Goal: Task Accomplishment & Management: Manage account settings

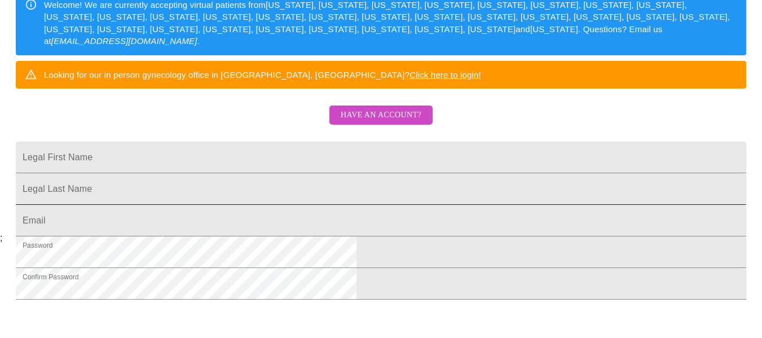
scroll to position [170, 0]
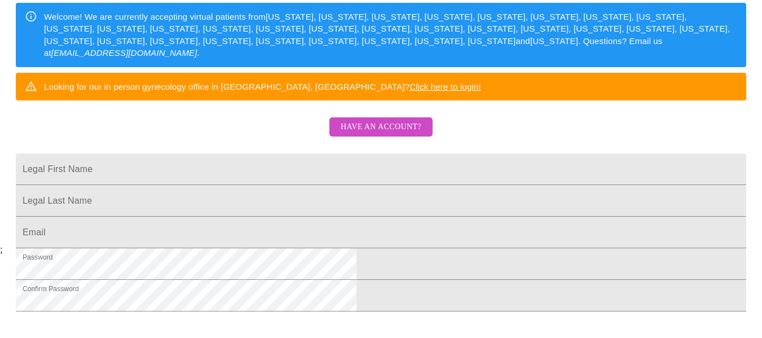
click at [372, 134] on span "Have an account?" at bounding box center [381, 127] width 81 height 14
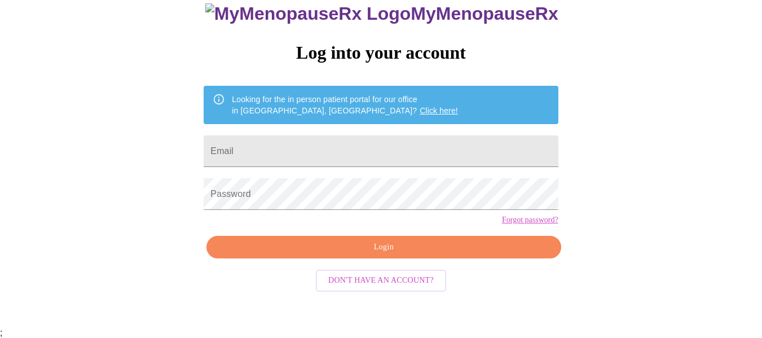
scroll to position [66, 0]
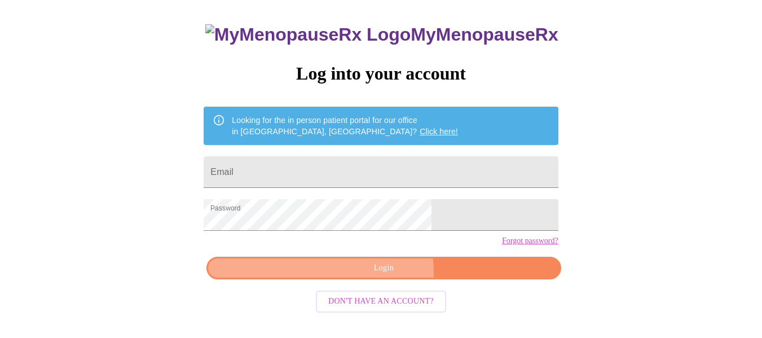
click at [377, 275] on span "Login" at bounding box center [383, 268] width 328 height 14
click at [390, 275] on span "Login" at bounding box center [383, 268] width 328 height 14
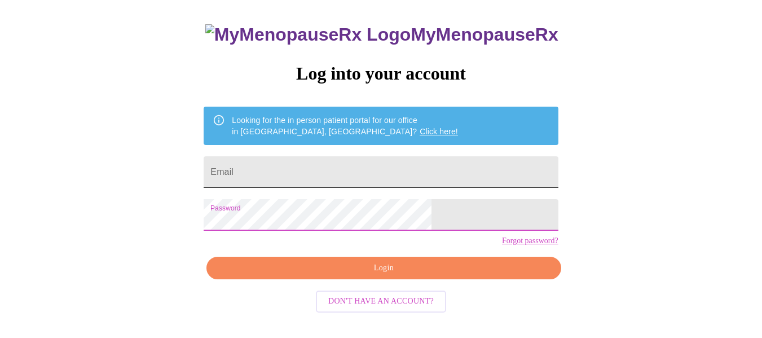
click at [359, 163] on input "Email" at bounding box center [381, 172] width 354 height 32
type input "[EMAIL_ADDRESS][DOMAIN_NAME]"
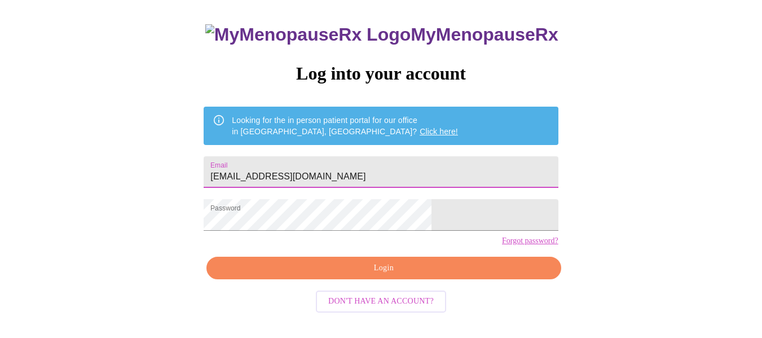
click at [378, 275] on span "Login" at bounding box center [383, 268] width 328 height 14
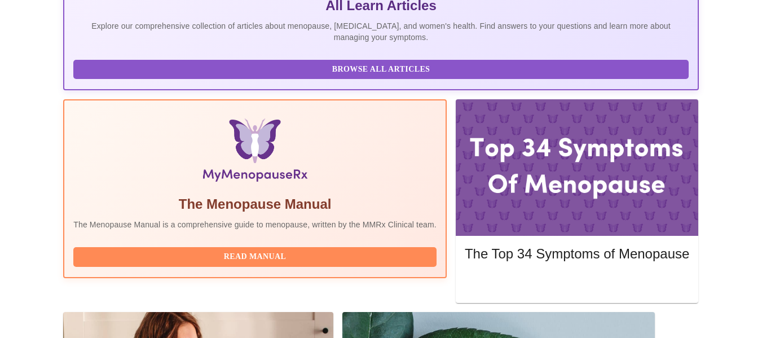
scroll to position [280, 0]
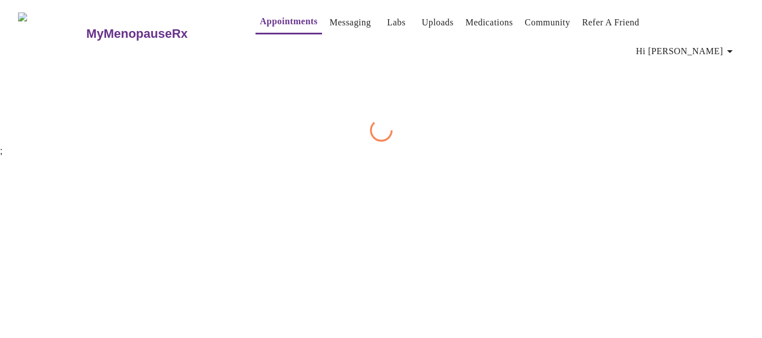
scroll to position [11, 0]
